Goal: Task Accomplishment & Management: Use online tool/utility

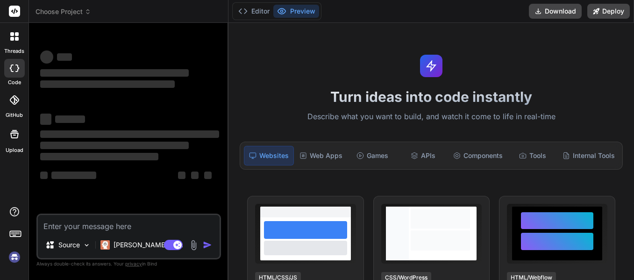
type textarea "x"
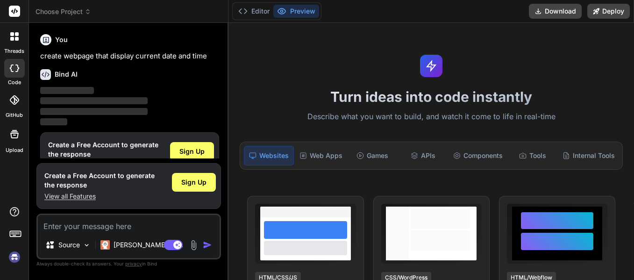
scroll to position [24, 0]
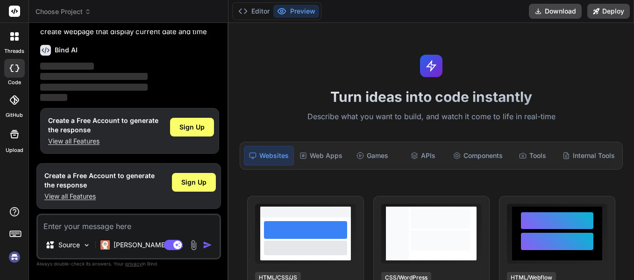
click at [279, 152] on div "Websites" at bounding box center [268, 156] width 49 height 20
click at [273, 158] on div "Websites" at bounding box center [268, 156] width 49 height 20
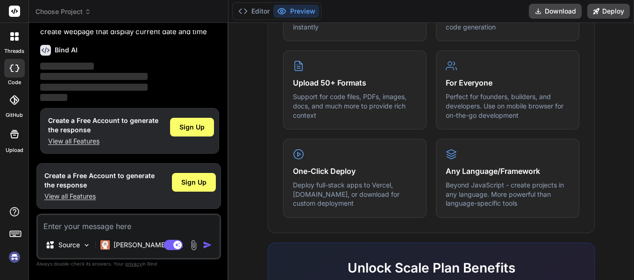
scroll to position [633, 0]
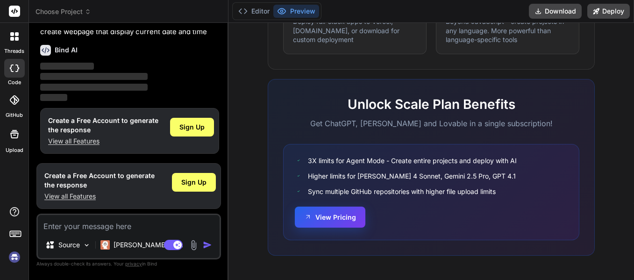
click at [345, 217] on button "View Pricing" at bounding box center [330, 216] width 71 height 21
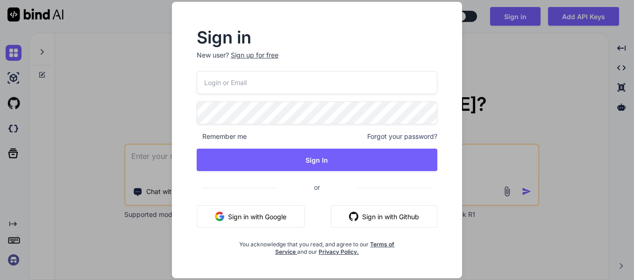
click at [240, 218] on button "Sign in with Google" at bounding box center [251, 216] width 108 height 22
click at [240, 217] on button "Sign in with Google" at bounding box center [251, 216] width 108 height 22
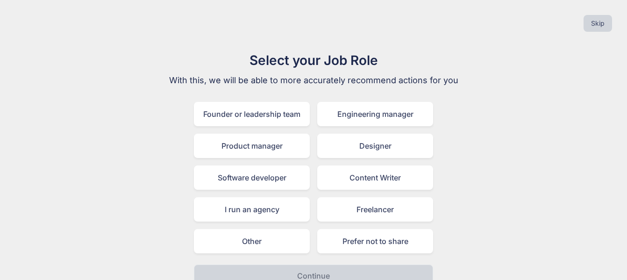
scroll to position [14, 0]
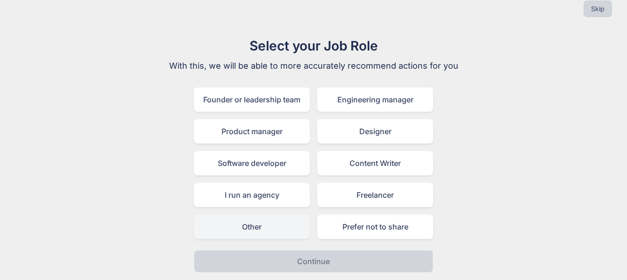
click at [257, 227] on div "Other" at bounding box center [252, 226] width 116 height 24
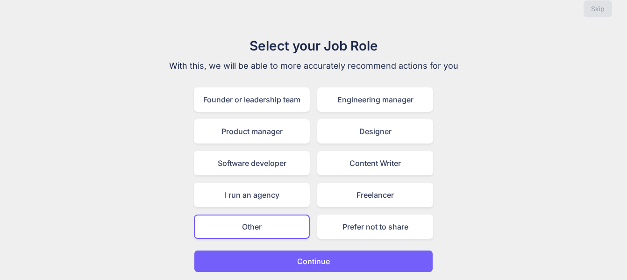
click at [325, 261] on p "Continue" at bounding box center [313, 260] width 33 height 11
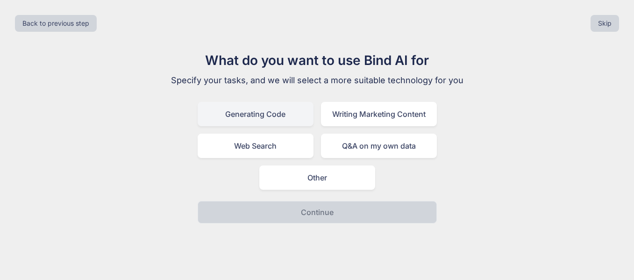
click at [248, 114] on div "Generating Code" at bounding box center [256, 114] width 116 height 24
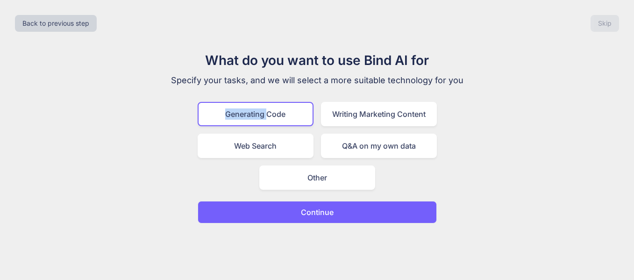
click at [248, 114] on div "Generating Code" at bounding box center [256, 114] width 116 height 24
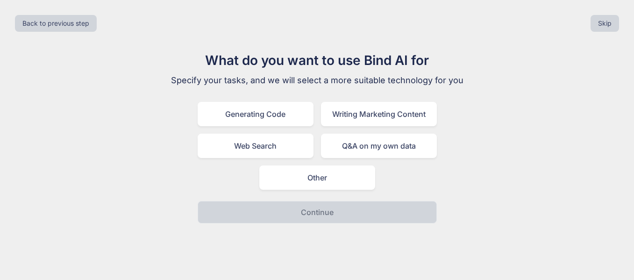
click at [180, 163] on div "What do you want to use Bind AI for Specify your tasks, and we will select a mo…" at bounding box center [317, 136] width 314 height 173
click at [252, 114] on div "Generating Code" at bounding box center [256, 114] width 116 height 24
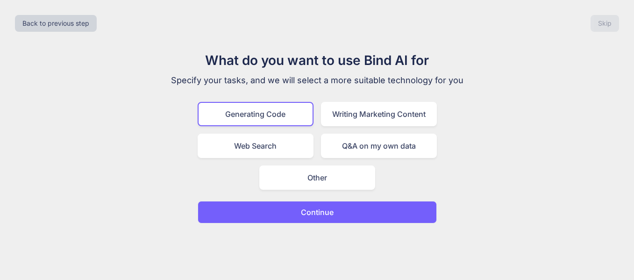
click at [320, 215] on p "Continue" at bounding box center [317, 211] width 33 height 11
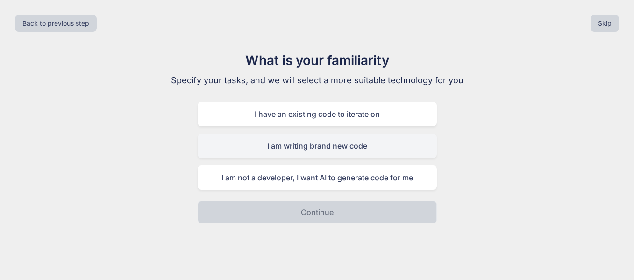
click at [315, 147] on div "I am writing brand new code" at bounding box center [317, 146] width 239 height 24
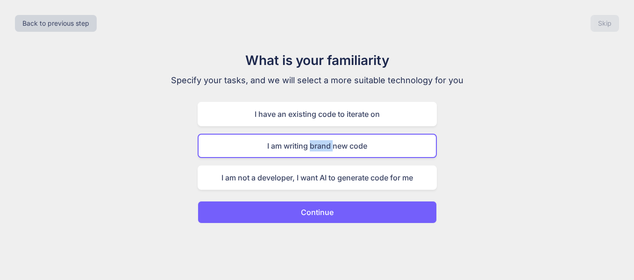
click at [315, 147] on div "I am writing brand new code" at bounding box center [317, 146] width 239 height 24
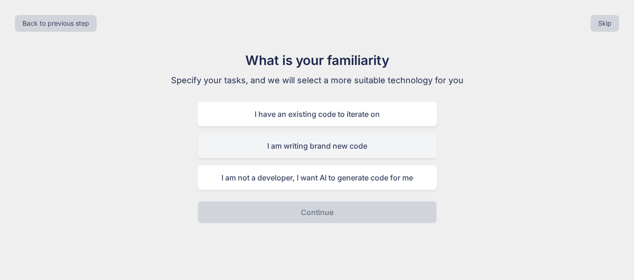
click at [290, 147] on div "I am writing brand new code" at bounding box center [317, 146] width 239 height 24
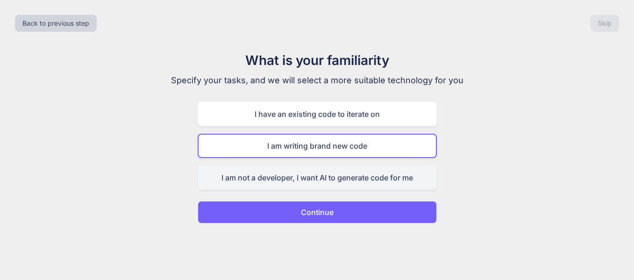
click at [291, 181] on div "I am not a developer, I want AI to generate code for me" at bounding box center [317, 177] width 239 height 24
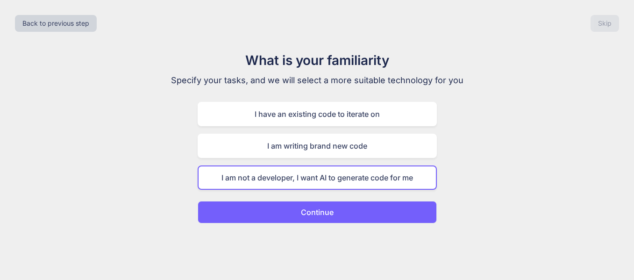
click at [320, 212] on p "Continue" at bounding box center [317, 211] width 33 height 11
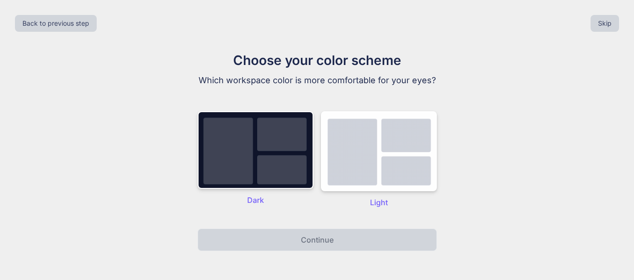
click at [321, 191] on img at bounding box center [379, 151] width 116 height 80
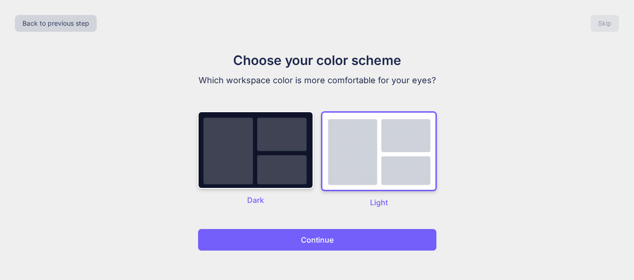
click at [366, 146] on img at bounding box center [379, 151] width 116 height 80
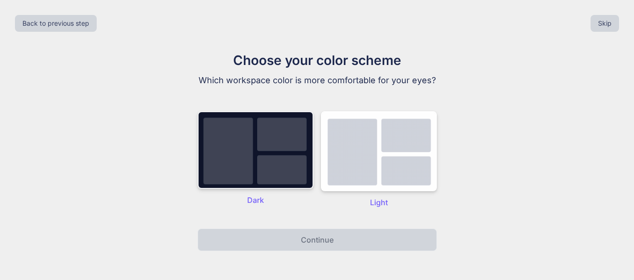
click at [281, 165] on img at bounding box center [256, 150] width 116 height 78
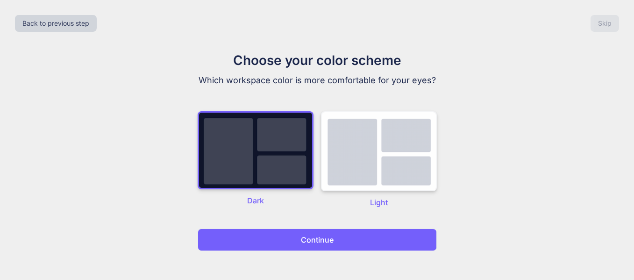
click at [352, 161] on img at bounding box center [379, 151] width 116 height 80
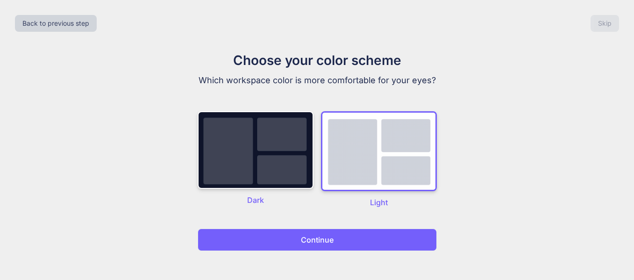
click at [319, 238] on p "Continue" at bounding box center [317, 239] width 33 height 11
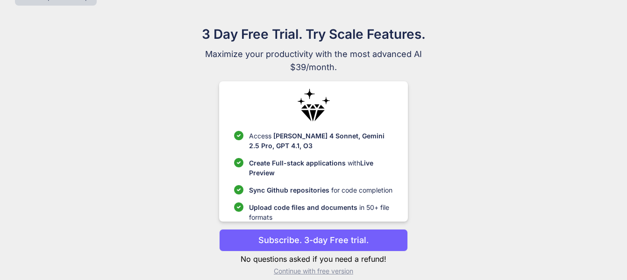
scroll to position [37, 0]
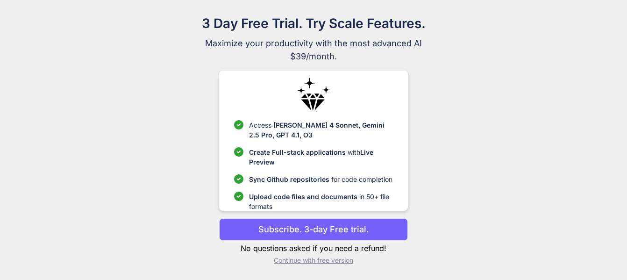
click at [336, 261] on p "Continue with free version" at bounding box center [313, 259] width 188 height 9
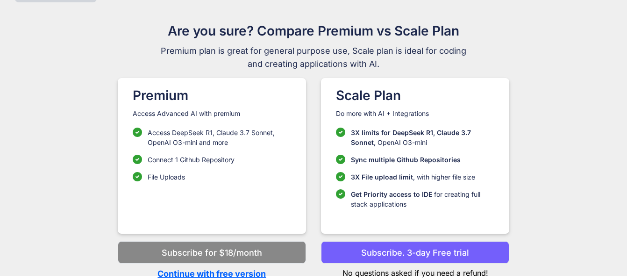
scroll to position [29, 0]
click at [252, 272] on p "Continue with free version" at bounding box center [212, 273] width 188 height 13
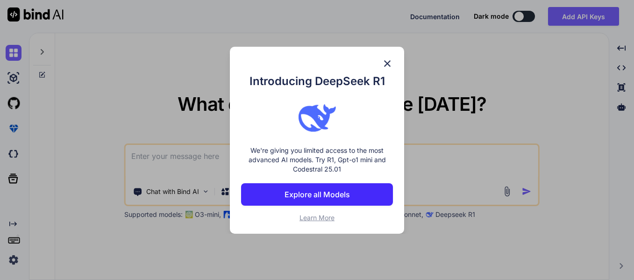
click at [330, 194] on p "Explore all Models" at bounding box center [316, 194] width 65 height 11
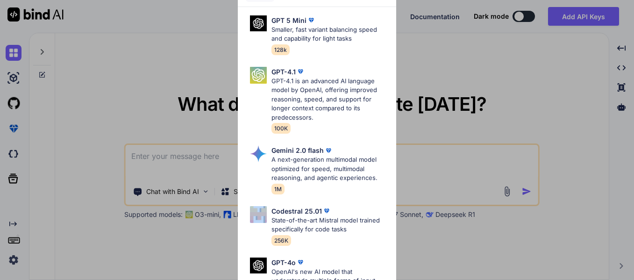
click at [330, 194] on div "Gemini 2.0 flash A next-generation multimodal model optimized for speed, multim…" at bounding box center [316, 169] width 143 height 56
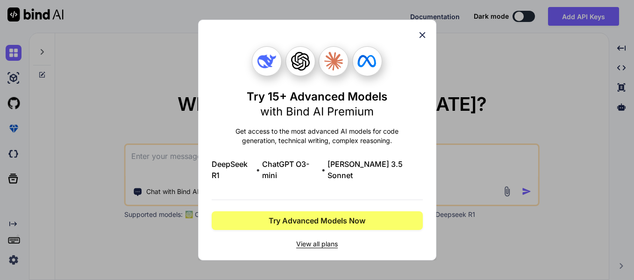
click at [317, 239] on span "View all plans" at bounding box center [317, 243] width 211 height 9
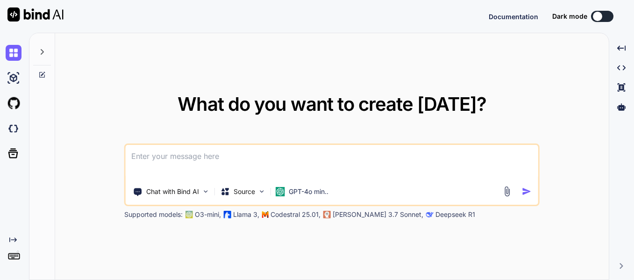
click at [94, 250] on html "Documentation Dark mode Created with Pixso. Created with Pixso. What do you wan…" at bounding box center [317, 140] width 634 height 280
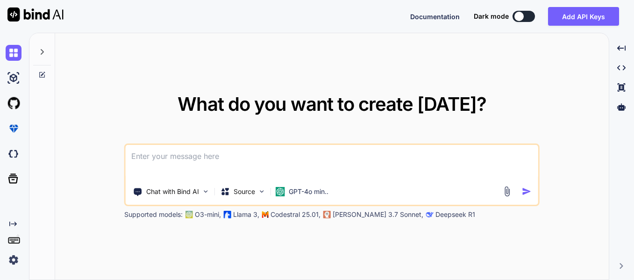
click at [94, 250] on div "What do you want to create [DATE]? Chat with Bind AI Source GPT-4o min.. Suppor…" at bounding box center [331, 156] width 553 height 247
click at [90, 247] on div "What do you want to create [DATE]? Chat with Bind AI Source GPT-4o min.. Suppor…" at bounding box center [331, 156] width 553 height 247
click at [169, 192] on p "Chat with Bind AI" at bounding box center [172, 191] width 53 height 9
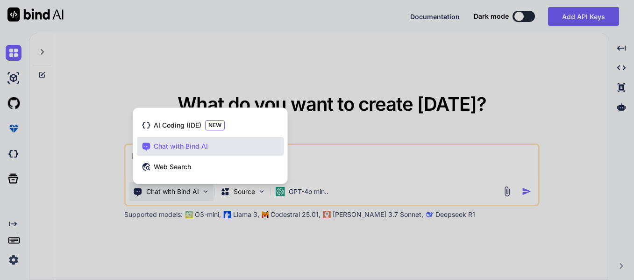
click at [181, 146] on span "Chat with Bind AI" at bounding box center [181, 145] width 54 height 9
type textarea "x"
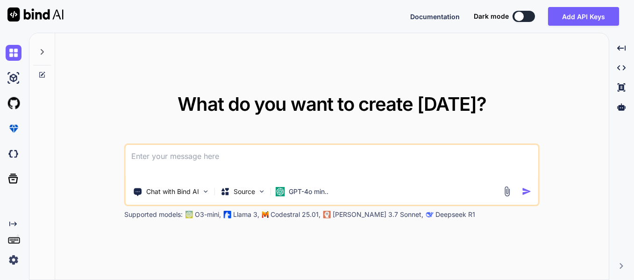
click at [181, 146] on textarea at bounding box center [332, 162] width 412 height 35
type textarea "c"
type textarea "x"
type textarea "cr"
type textarea "x"
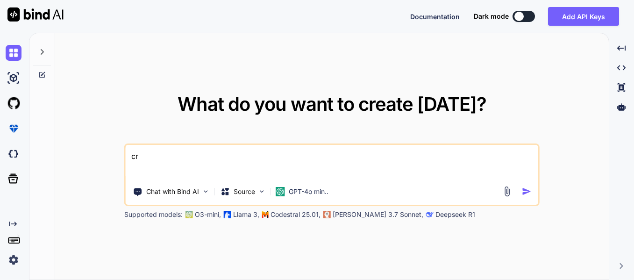
type textarea "cre"
type textarea "x"
type textarea "crea"
type textarea "x"
type textarea "creat"
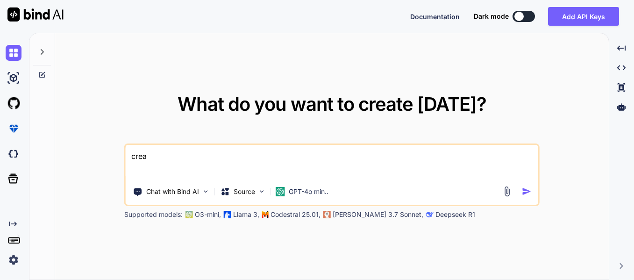
type textarea "x"
type textarea "create"
type textarea "x"
type textarea "create"
type textarea "x"
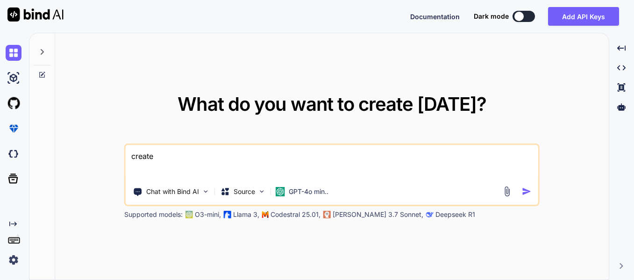
type textarea "create a"
type textarea "x"
type textarea "create a"
type textarea "x"
type textarea "create a w"
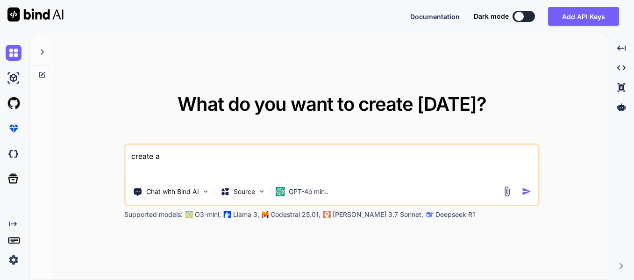
type textarea "x"
type textarea "create a we"
type textarea "x"
type textarea "create a web"
type textarea "x"
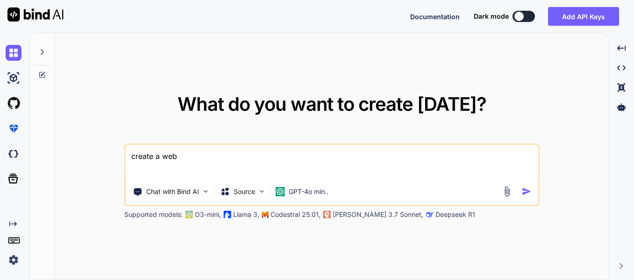
type textarea "create a webp"
type textarea "x"
type textarea "create a web"
type textarea "x"
type textarea "create a web"
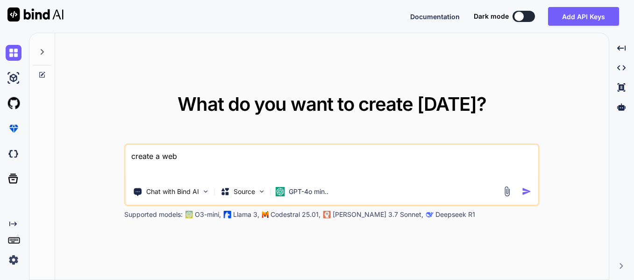
type textarea "x"
type textarea "create a web p"
type textarea "x"
type textarea "create a web pg"
type textarea "x"
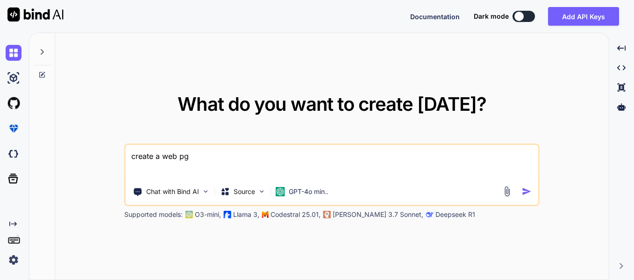
type textarea "create a web p"
type textarea "x"
type textarea "create a web pa"
type textarea "x"
type textarea "create a web pag"
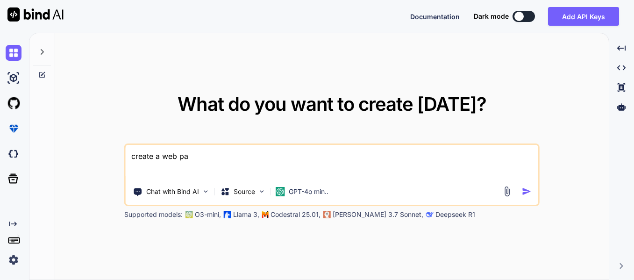
type textarea "x"
type textarea "create a web page"
type textarea "x"
type textarea "create a web page"
type textarea "x"
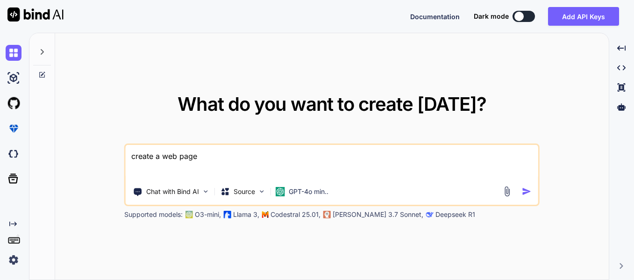
type textarea "create a web page t"
type textarea "x"
type textarea "create a web page to"
type textarea "x"
type textarea "create a web page to"
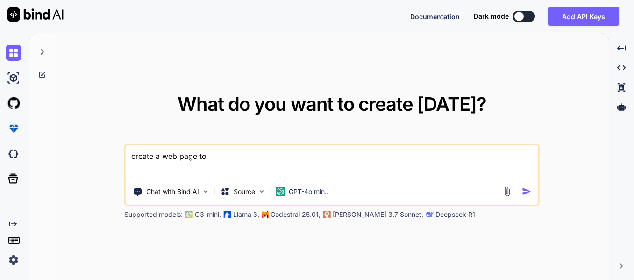
type textarea "x"
type textarea "create a web page to d"
type textarea "x"
type textarea "create a web page to di"
type textarea "x"
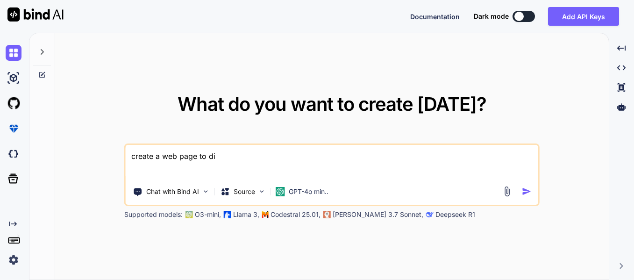
type textarea "create a web page to dis"
type textarea "x"
type textarea "create a web page to disp"
type textarea "x"
type textarea "create a web page to dispa"
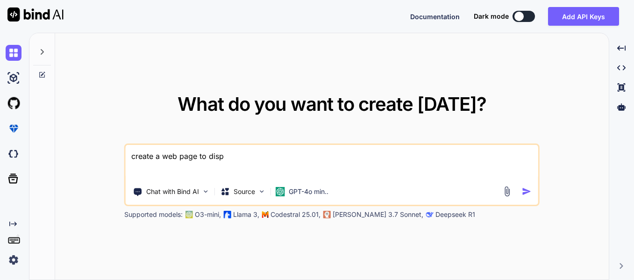
type textarea "x"
type textarea "create a web page to dispay"
type textarea "x"
type textarea "create a web page to dispa"
type textarea "x"
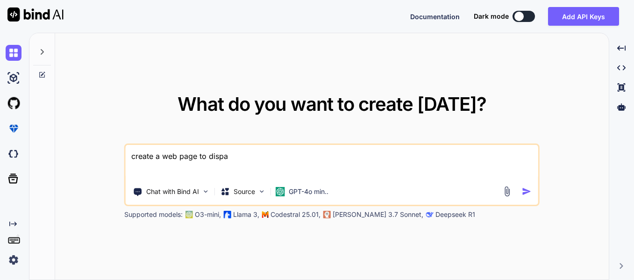
type textarea "create a web page to disp"
type textarea "x"
type textarea "create a web page to displ"
type textarea "x"
type textarea "create a web page to displa"
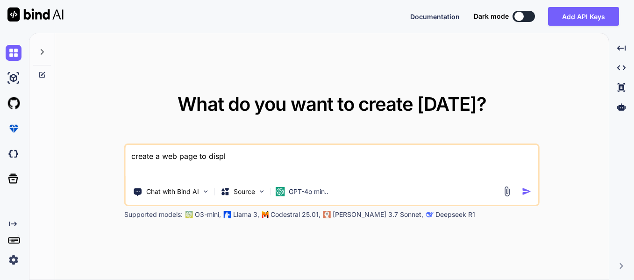
type textarea "x"
type textarea "create a web page to displap"
type textarea "x"
type textarea "create a web page to displa"
type textarea "x"
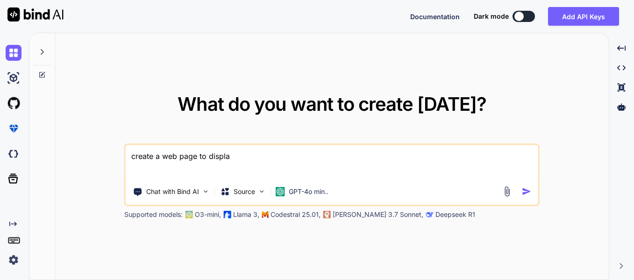
type textarea "create a web page to display"
type textarea "x"
type textarea "create a web page to display"
type textarea "x"
type textarea "create a web page to display c"
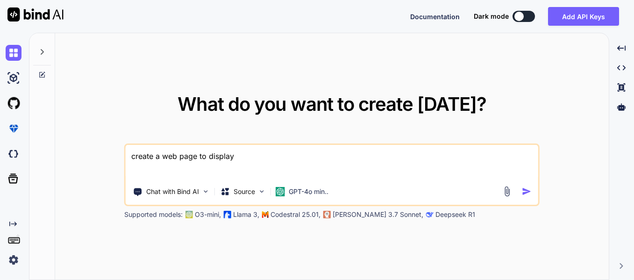
type textarea "x"
type textarea "create a web page to display cu"
type textarea "x"
type textarea "create a web page to display cur"
type textarea "x"
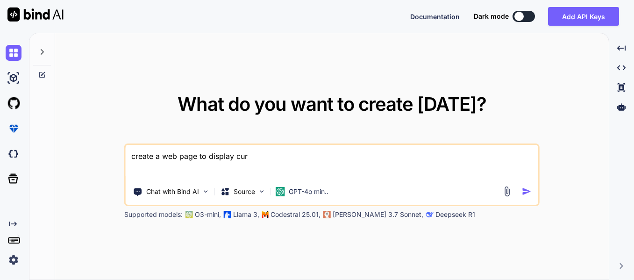
type textarea "create a web page to display curr"
type textarea "x"
type textarea "create a web page to display curre"
type textarea "x"
type textarea "create a web page to display curren"
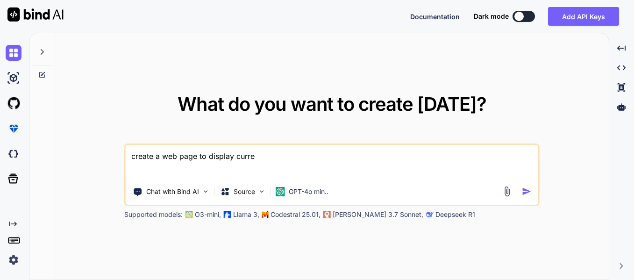
type textarea "x"
type textarea "create a web page to display current"
type textarea "x"
type textarea "create a web page to display current"
type textarea "x"
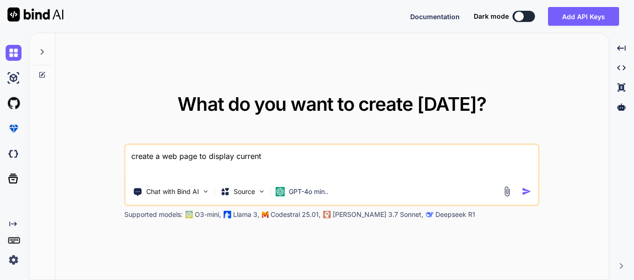
type textarea "create a web page to display current d"
type textarea "x"
type textarea "create a web page to display current de"
type textarea "x"
type textarea "create a web page to display current dea"
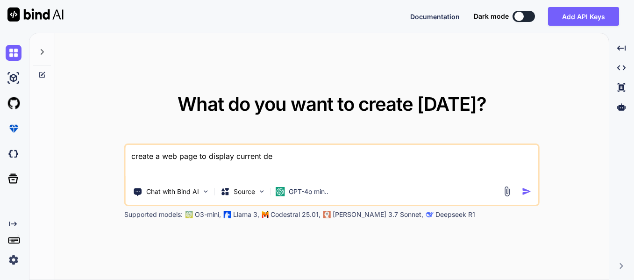
type textarea "x"
type textarea "create a web page to display current de"
type textarea "x"
type textarea "create a web page to display current d"
type textarea "x"
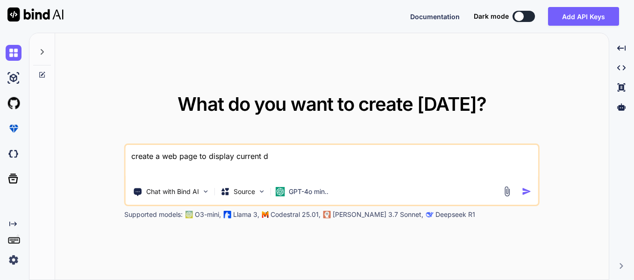
type textarea "create a web page to display current da"
type textarea "x"
type textarea "create a web page to display current dat"
type textarea "x"
type textarea "create a web page to display current date"
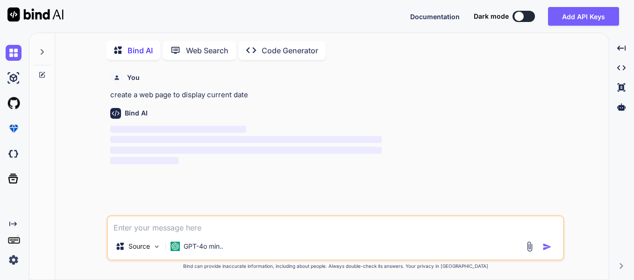
scroll to position [4, 0]
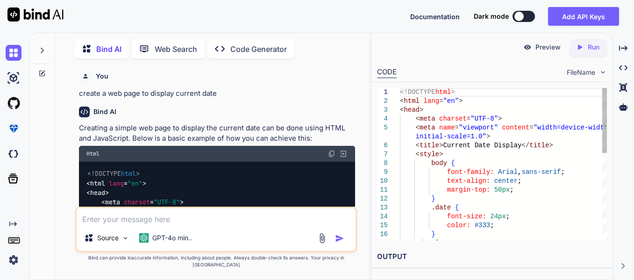
type textarea "x"
click at [606, 127] on div at bounding box center [604, 120] width 5 height 65
click at [606, 128] on div at bounding box center [604, 120] width 5 height 65
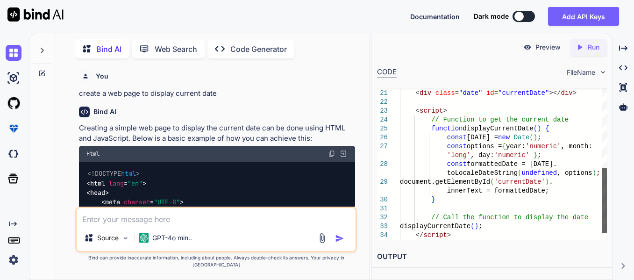
click at [607, 211] on div at bounding box center [604, 200] width 5 height 65
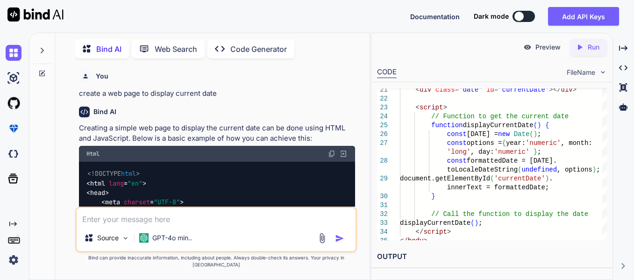
click at [625, 225] on div "Created with Pixso. Created with Pixso. Created with Pixso. Created with Pixso." at bounding box center [623, 160] width 14 height 240
click at [401, 255] on h2 "OUTPUT" at bounding box center [491, 257] width 241 height 22
click at [621, 263] on icon "Created with Pixso." at bounding box center [623, 266] width 6 height 6
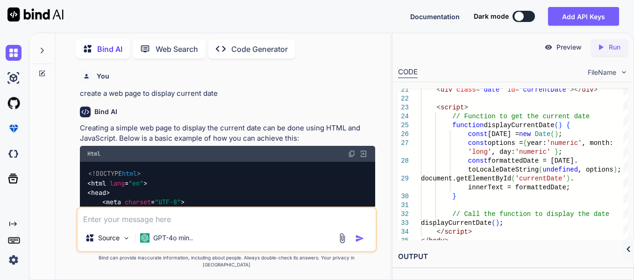
type textarea "toLocaleDateString(undefined, options); document.getElementById('currentDate').…"
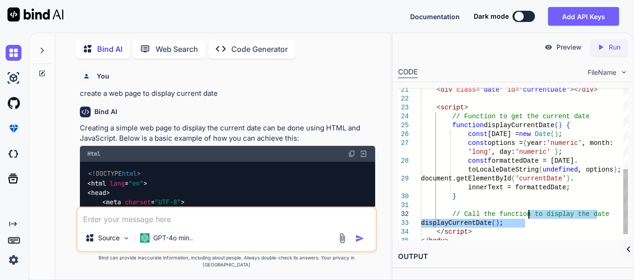
click at [529, 217] on div "< div class = "date" id = "currentDate" ></ div > < script > // Function to get…" at bounding box center [524, 76] width 207 height 355
click at [530, 216] on div "< div class = "date" id = "currentDate" ></ div > < script > // Function to get…" at bounding box center [524, 76] width 207 height 355
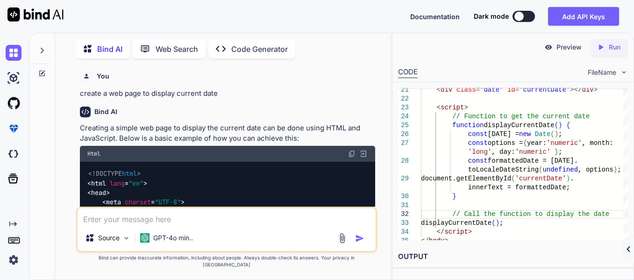
click at [631, 252] on div "Created with Pixso." at bounding box center [627, 249] width 12 height 24
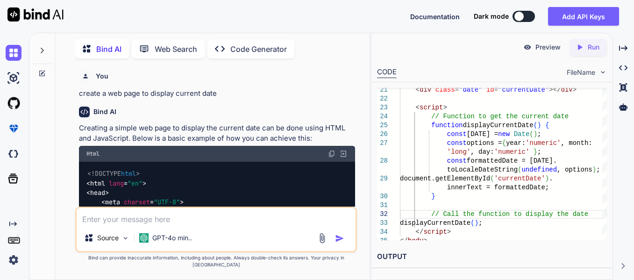
click at [631, 252] on div "Bind AI Web Search Created with Pixso. Code Generator You create a web page to …" at bounding box center [331, 156] width 605 height 247
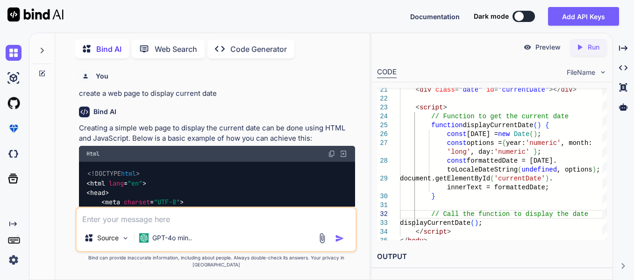
click at [631, 214] on div "Bind AI Web Search Created with Pixso. Code Generator You create a web page to …" at bounding box center [331, 156] width 605 height 247
click at [632, 213] on div "Bind AI Web Search Created with Pixso. Code Generator You create a web page to …" at bounding box center [331, 156] width 605 height 247
click at [331, 152] on img at bounding box center [331, 153] width 7 height 7
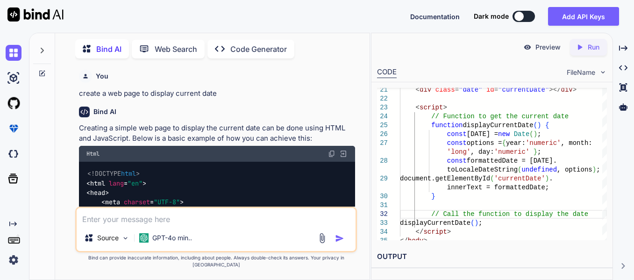
click at [334, 95] on p "create a web page to display current date" at bounding box center [217, 93] width 276 height 11
click at [598, 49] on p "Run" at bounding box center [593, 46] width 12 height 9
click at [171, 225] on textarea at bounding box center [216, 216] width 279 height 17
type textarea "i"
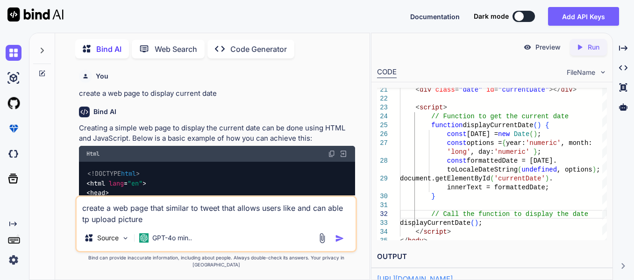
type textarea "create a web page that similar to tweet that allows users like and can able tp …"
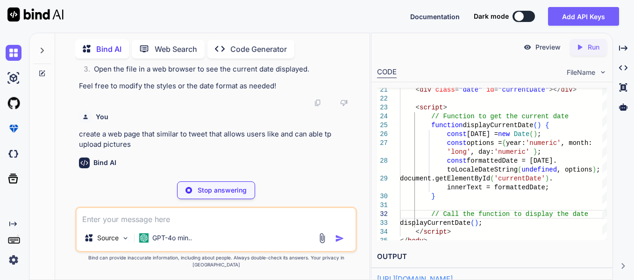
scroll to position [605, 0]
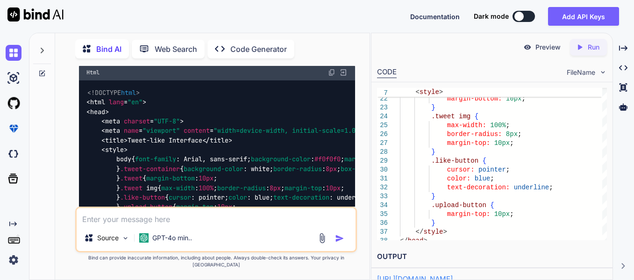
click at [362, 153] on div "You create a web page to display current date Bind AI Creating a simple web pag…" at bounding box center [216, 172] width 307 height 213
click at [356, 131] on div "You create a web page to display current date Bind AI Creating a simple web pag…" at bounding box center [217, 136] width 280 height 141
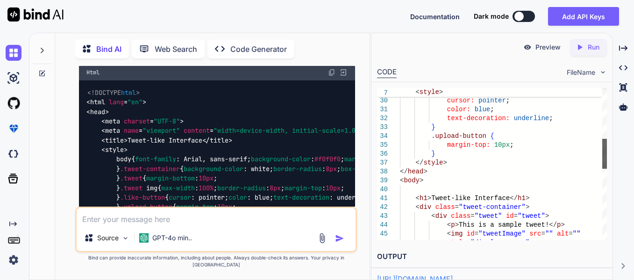
click at [607, 152] on div at bounding box center [604, 154] width 5 height 30
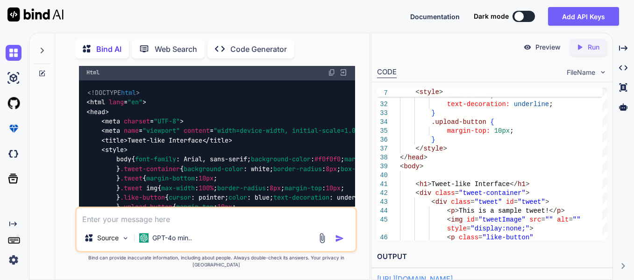
click at [291, 63] on p "Creating a web page that mimics a tweet-like interface with the ability to like…" at bounding box center [217, 47] width 276 height 32
click at [333, 76] on img at bounding box center [331, 72] width 7 height 7
click at [178, 225] on textarea at bounding box center [216, 216] width 279 height 17
click at [267, 225] on textarea at bounding box center [216, 216] width 279 height 17
type textarea "h"
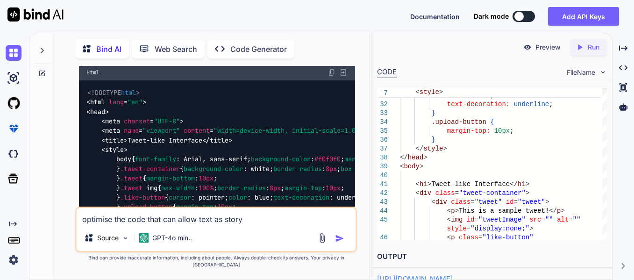
type textarea "optimise the code that can allow text as story"
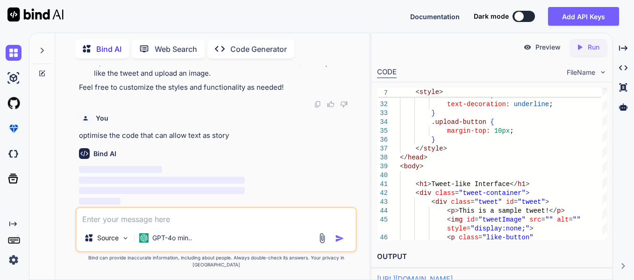
scroll to position [1708, 0]
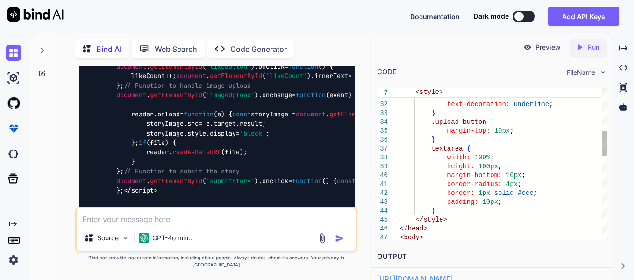
drag, startPoint x: 354, startPoint y: 167, endPoint x: 364, endPoint y: 164, distance: 10.1
click at [354, 167] on div "Bind AI To optimize the previous code and allow users to input text as a story …" at bounding box center [217, 64] width 276 height 777
click at [360, 173] on div "You create a web page to display current date Bind AI Creating a simple web pag…" at bounding box center [216, 172] width 307 height 213
click at [355, 130] on div "You create a web page to display current date Bind AI Creating a simple web pag…" at bounding box center [217, 136] width 280 height 141
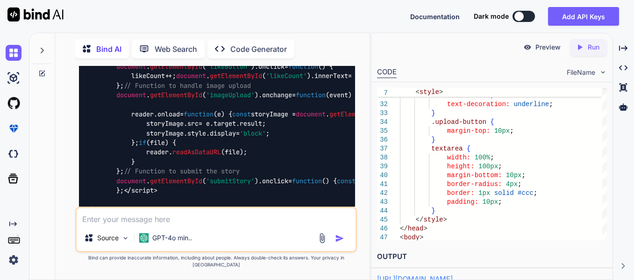
drag, startPoint x: 323, startPoint y: 177, endPoint x: 330, endPoint y: 150, distance: 28.0
click at [329, 157] on div "Bind AI To optimize the previous code and allow users to input text as a story …" at bounding box center [217, 64] width 276 height 777
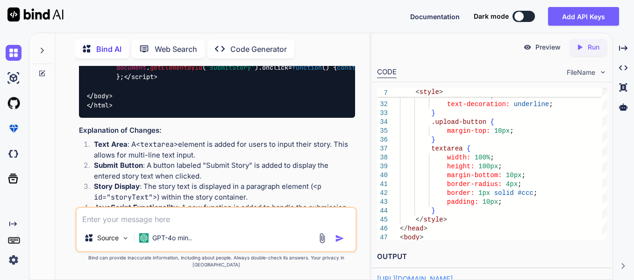
scroll to position [1839, 0]
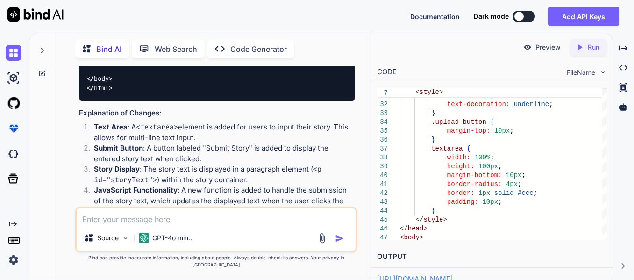
click at [547, 46] on p "Preview" at bounding box center [547, 46] width 25 height 9
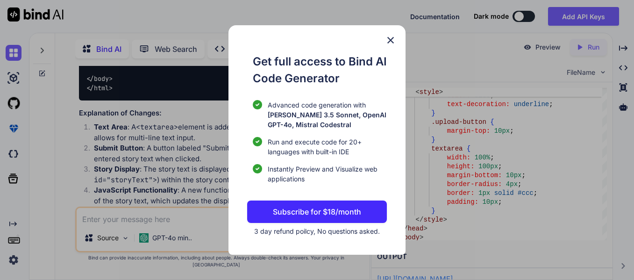
click at [394, 37] on img at bounding box center [390, 40] width 11 height 11
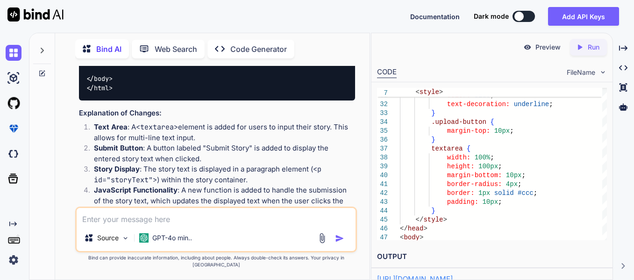
click at [178, 225] on textarea at bounding box center [216, 216] width 279 height 17
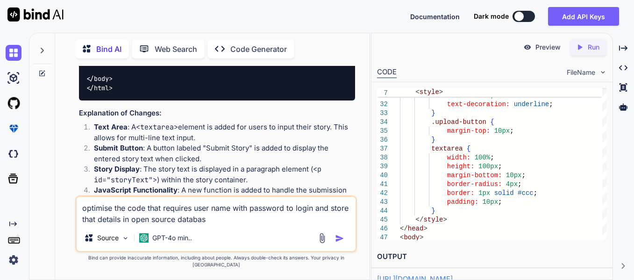
type textarea "optimise the code that requires user name with password to login and store that…"
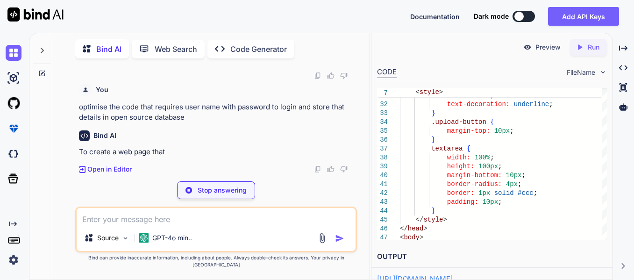
scroll to position [2964, 0]
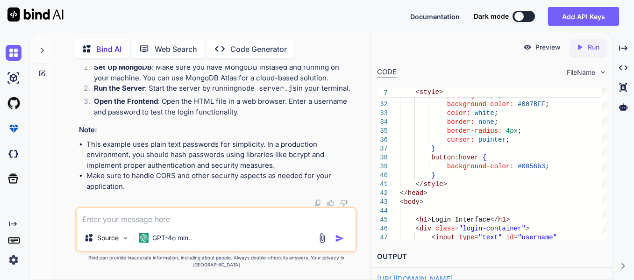
scroll to position [3132, 0]
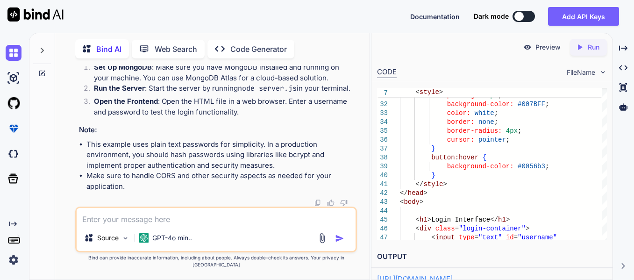
scroll to position [3636, 0]
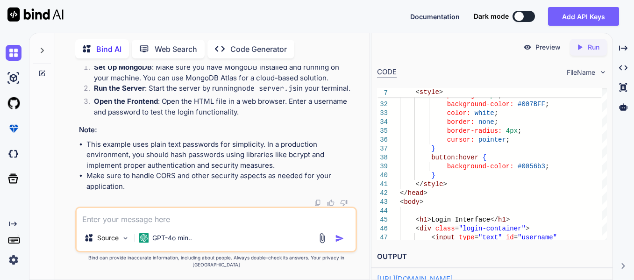
click at [222, 232] on div "Source GPT-4o min.." at bounding box center [216, 229] width 282 height 46
click at [227, 225] on textarea at bounding box center [216, 216] width 279 height 17
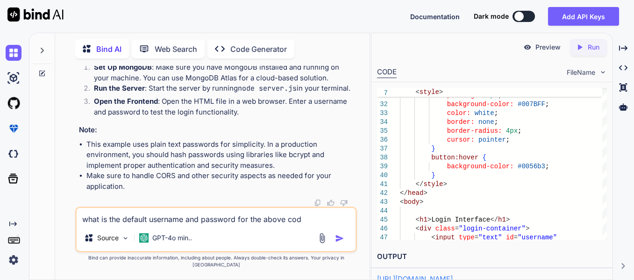
type textarea "what is the default username and password for the above code"
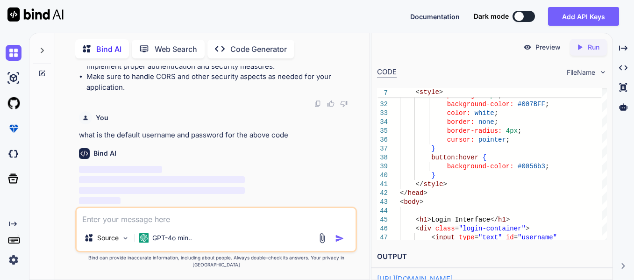
scroll to position [4674, 0]
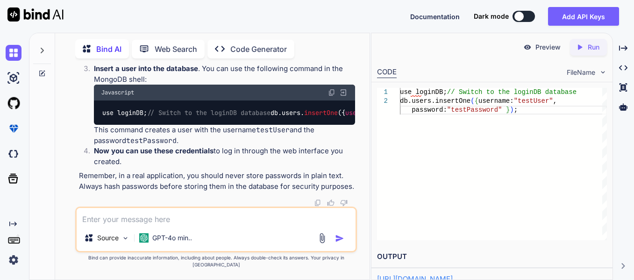
click at [173, 225] on textarea at bounding box center [216, 216] width 279 height 17
type textarea "how to make page to login with gmail accounts"
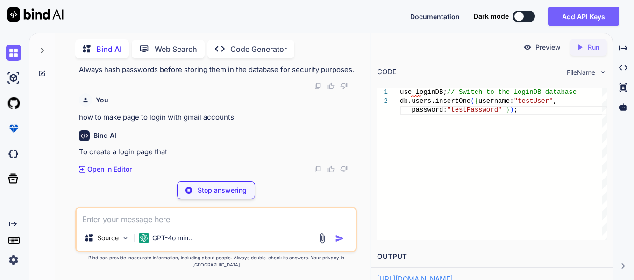
scroll to position [4975, 0]
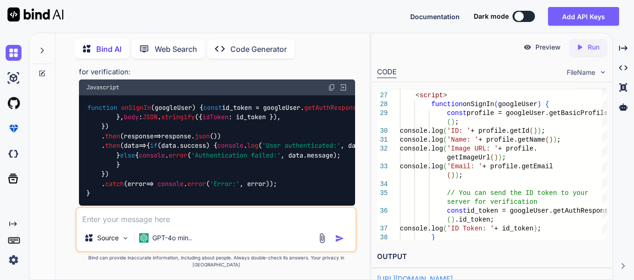
scroll to position [4275, 0]
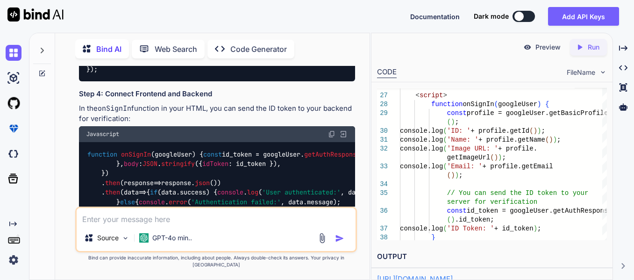
click at [306, 233] on div "Source GPT-4o min.." at bounding box center [216, 229] width 282 height 46
click at [286, 219] on textarea at bounding box center [216, 216] width 279 height 17
click at [300, 10] on div "Documentation Dark mode Add API Keys Created with Pixso." at bounding box center [317, 16] width 634 height 33
click at [631, 15] on div "Documentation Dark mode Add API Keys Created with Pixso." at bounding box center [317, 16] width 634 height 33
